Goal: Task Accomplishment & Management: Manage account settings

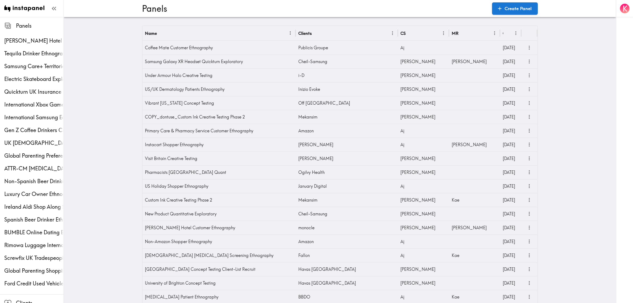
scroll to position [380, 0]
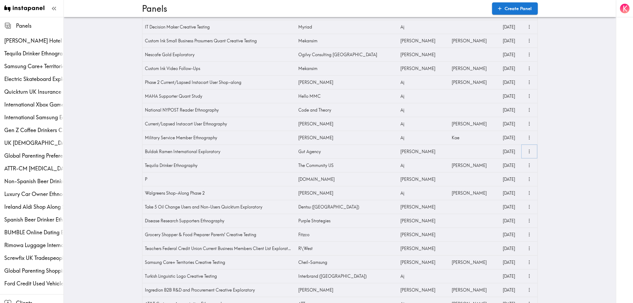
click at [527, 152] on icon "more" at bounding box center [530, 151] width 6 height 6
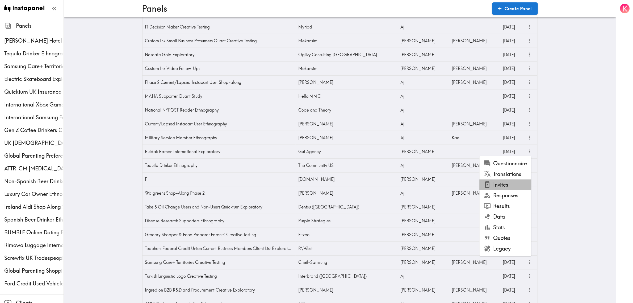
click at [516, 187] on li "Invites" at bounding box center [506, 184] width 52 height 11
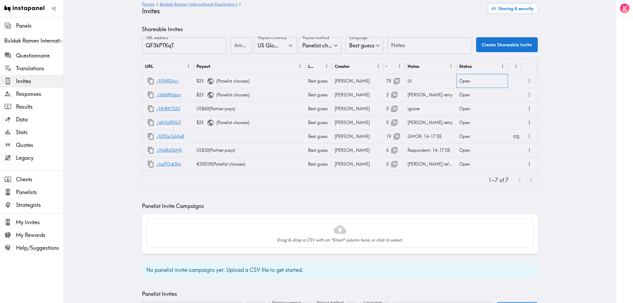
click at [485, 85] on div "Open" at bounding box center [483, 81] width 52 height 14
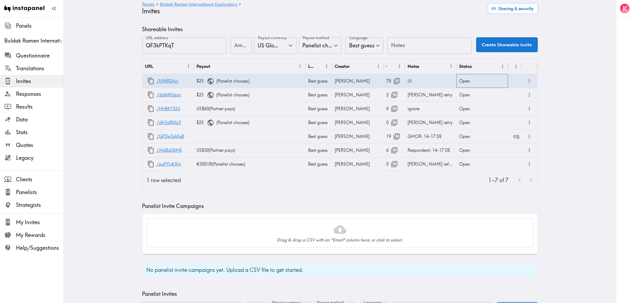
click at [485, 85] on div "Open" at bounding box center [483, 81] width 52 height 14
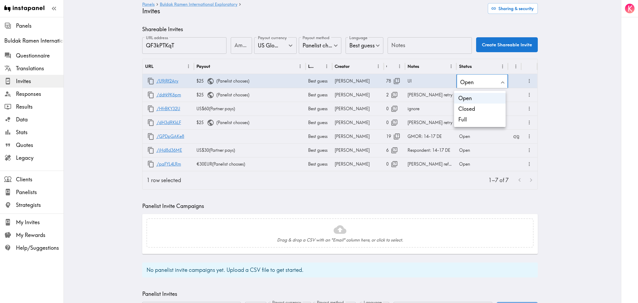
click at [476, 109] on li "Closed" at bounding box center [480, 108] width 52 height 11
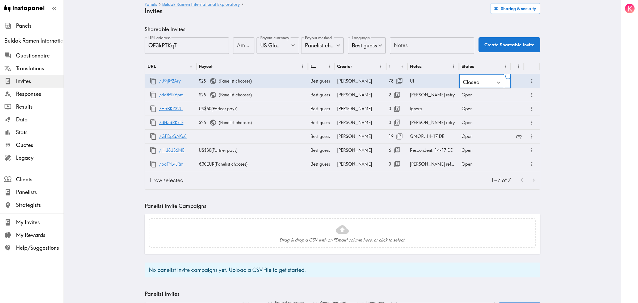
type input "Closed"
click at [472, 96] on div "Open" at bounding box center [483, 95] width 52 height 14
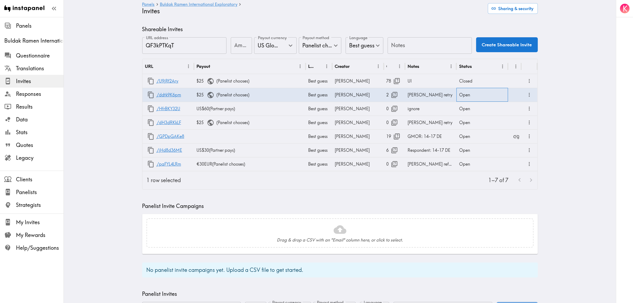
click at [472, 96] on div "Open" at bounding box center [483, 95] width 52 height 14
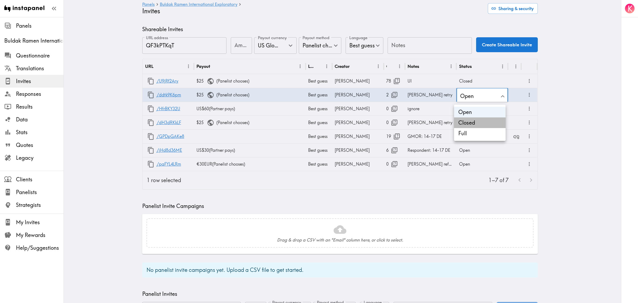
click at [476, 121] on li "Closed" at bounding box center [480, 122] width 52 height 11
type input "Closed"
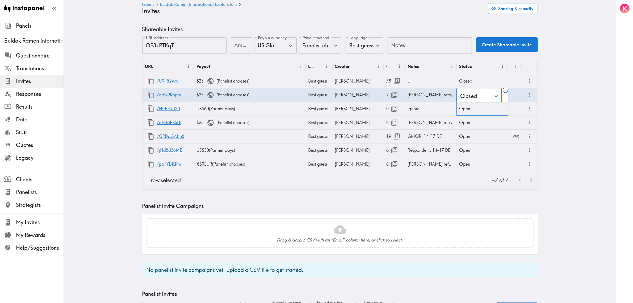
click at [468, 106] on div "Open" at bounding box center [483, 109] width 52 height 14
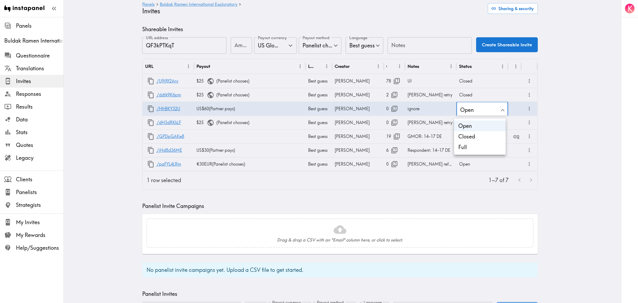
click at [473, 138] on li "Closed" at bounding box center [480, 136] width 52 height 11
click at [469, 124] on li "Open" at bounding box center [480, 123] width 39 height 6
type input "Open"
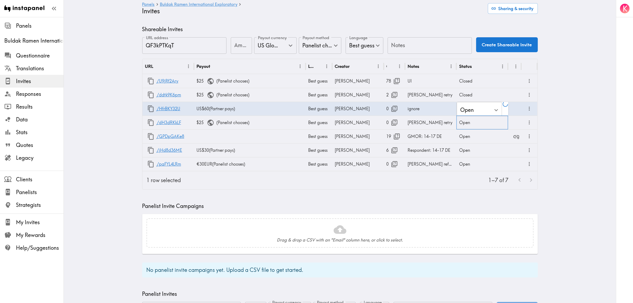
click at [469, 124] on div "Open" at bounding box center [483, 122] width 52 height 14
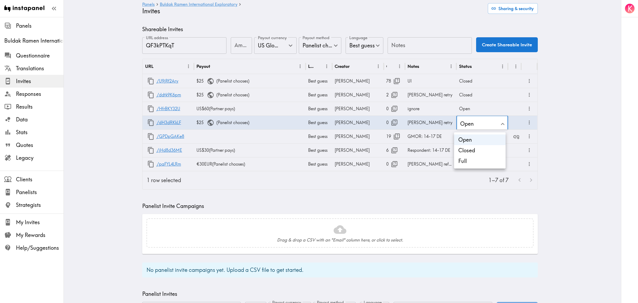
click at [470, 151] on li "Closed" at bounding box center [480, 150] width 52 height 11
type input "Closed"
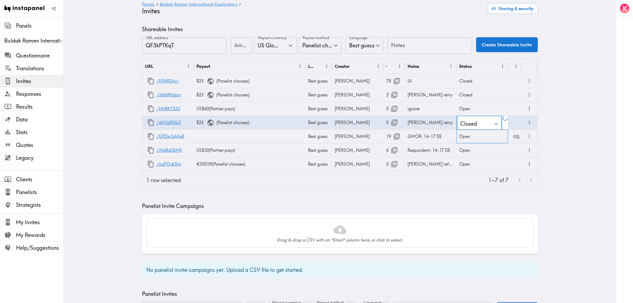
click at [468, 136] on div "Open" at bounding box center [483, 136] width 52 height 14
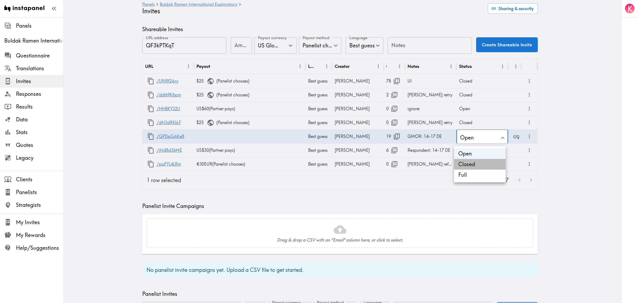
click at [471, 163] on li "Closed" at bounding box center [480, 164] width 52 height 11
click at [468, 150] on li "Open" at bounding box center [480, 153] width 52 height 11
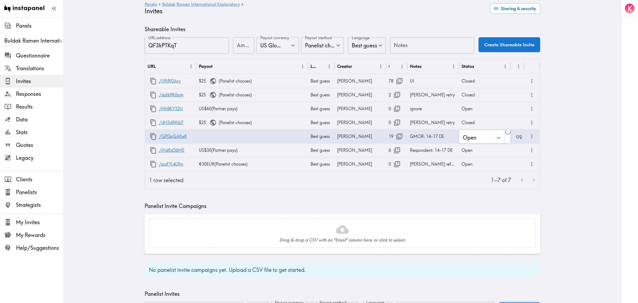
type input "Open"
click at [468, 150] on div "Open" at bounding box center [483, 150] width 52 height 14
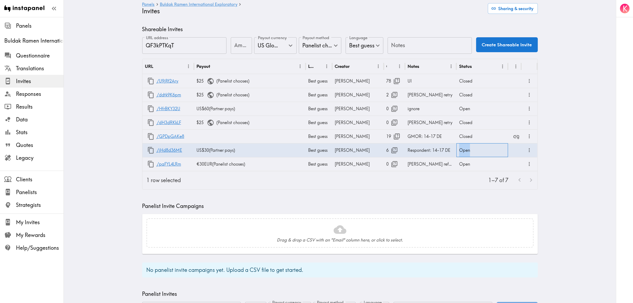
click at [470, 153] on div "Open" at bounding box center [483, 150] width 52 height 14
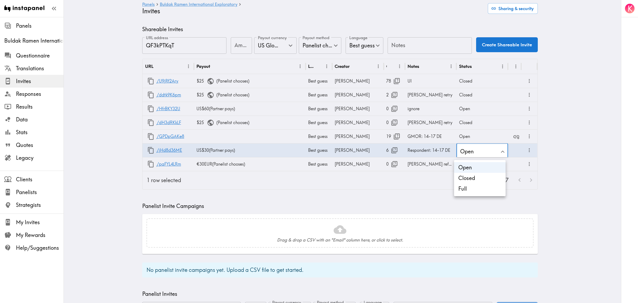
click at [476, 179] on li "Closed" at bounding box center [480, 178] width 52 height 11
type input "Closed"
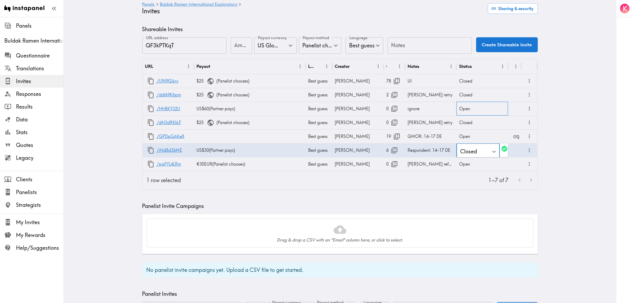
click at [472, 109] on div "Open" at bounding box center [483, 109] width 52 height 14
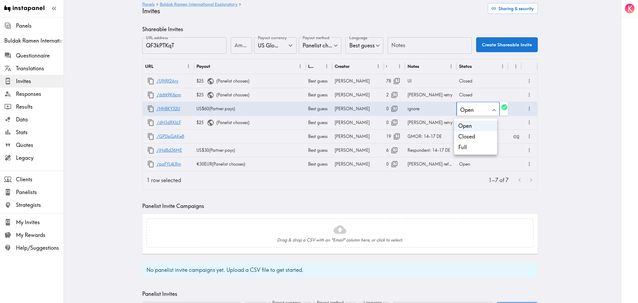
click at [479, 137] on li "Closed" at bounding box center [475, 136] width 43 height 11
type input "Closed"
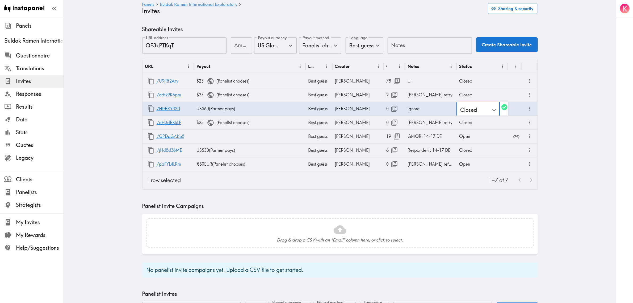
click at [479, 189] on div "1–7 of 7" at bounding box center [361, 180] width 352 height 18
click at [469, 136] on div "Open" at bounding box center [483, 136] width 52 height 14
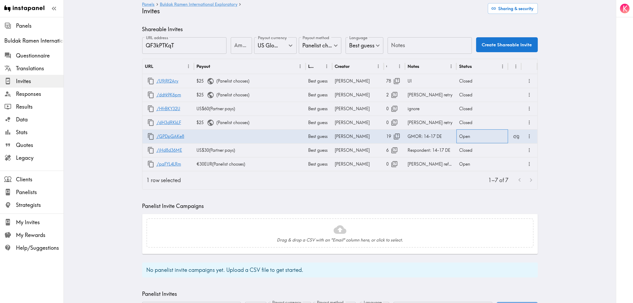
click at [469, 136] on div "Open" at bounding box center [483, 136] width 52 height 14
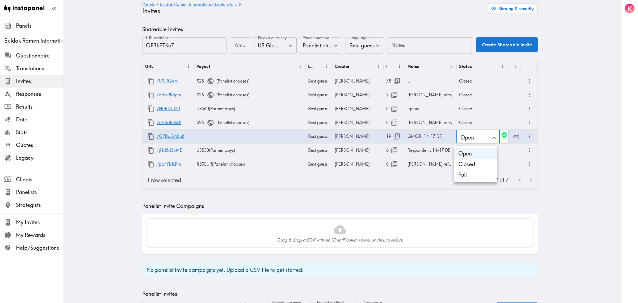
click at [472, 162] on li "Closed" at bounding box center [475, 164] width 43 height 11
type input "Closed"
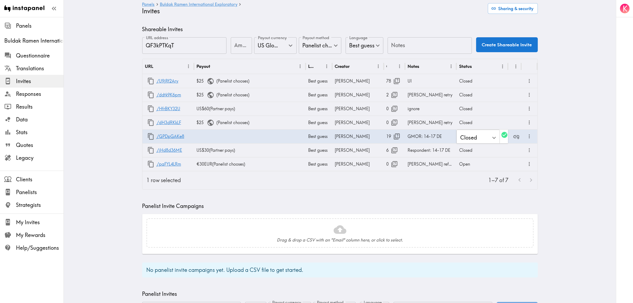
click at [470, 165] on div "Open" at bounding box center [483, 164] width 52 height 14
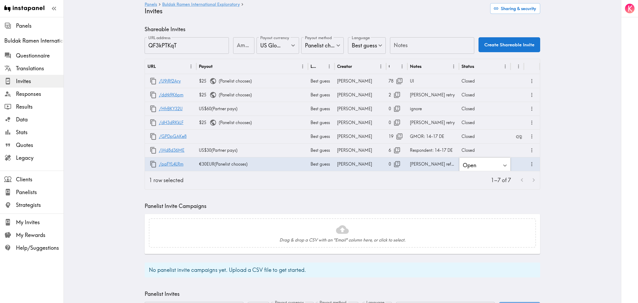
click at [474, 191] on li "Closed" at bounding box center [480, 191] width 52 height 11
type input "Closed"
click at [408, 188] on div "1–7 of 7" at bounding box center [361, 180] width 352 height 18
